Goal: Navigation & Orientation: Find specific page/section

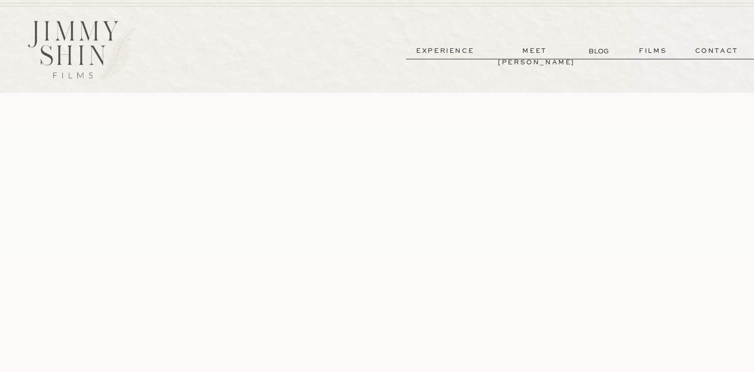
click at [654, 49] on p "films" at bounding box center [652, 50] width 49 height 11
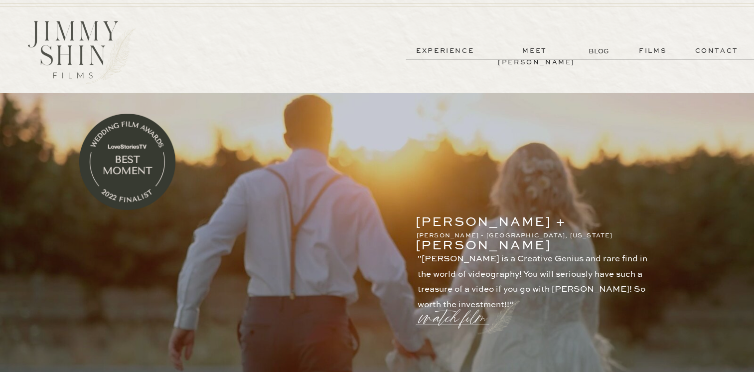
click at [461, 53] on p "experience" at bounding box center [445, 50] width 74 height 11
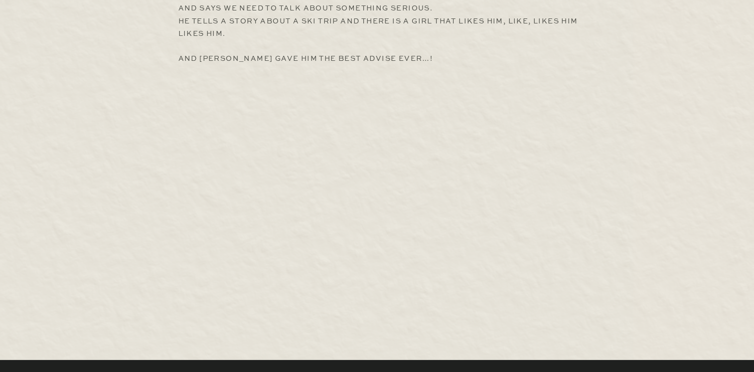
scroll to position [3051, 0]
